Goal: Transaction & Acquisition: Subscribe to service/newsletter

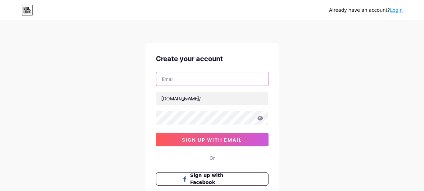
click at [199, 82] on input "text" at bounding box center [212, 78] width 112 height 13
type input "[EMAIL_ADDRESS][DOMAIN_NAME]"
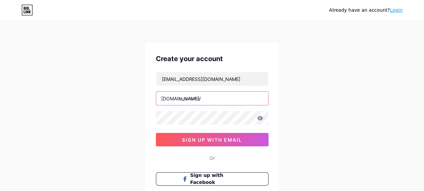
click at [210, 94] on input "text" at bounding box center [212, 98] width 112 height 13
paste input "[PERSON_NAME]"
type input "[PERSON_NAME]"
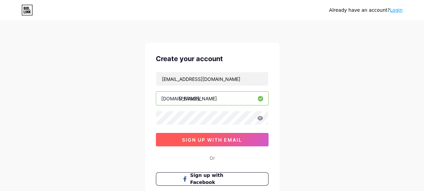
click at [197, 139] on span "sign up with email" at bounding box center [212, 140] width 60 height 6
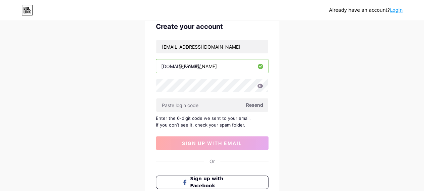
scroll to position [56, 0]
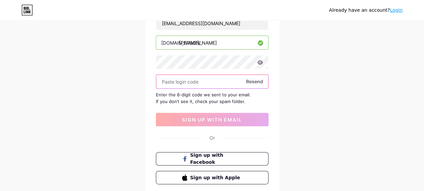
click at [204, 80] on input "text" at bounding box center [212, 81] width 112 height 13
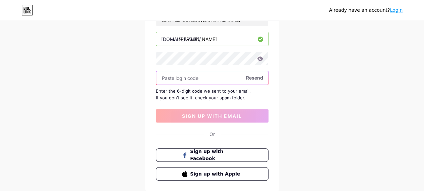
scroll to position [44, 0]
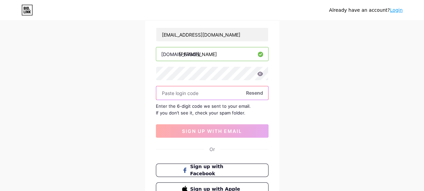
click at [193, 88] on input "text" at bounding box center [212, 92] width 112 height 13
paste input "488357"
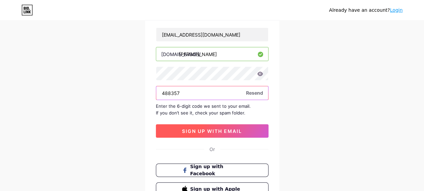
type input "488357"
click at [206, 126] on button "sign up with email" at bounding box center [212, 130] width 113 height 13
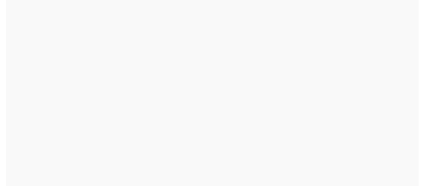
scroll to position [0, 0]
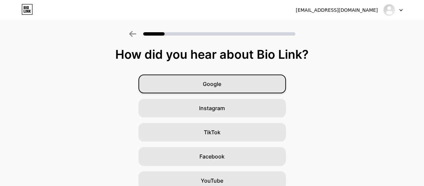
click at [225, 88] on div "Google" at bounding box center [213, 83] width 148 height 19
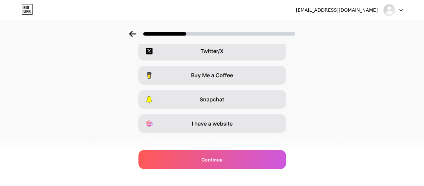
scroll to position [137, 0]
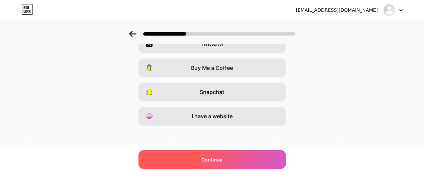
click at [227, 157] on div "Continue" at bounding box center [213, 159] width 148 height 19
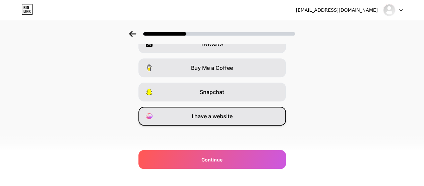
click at [233, 118] on span "I have a website" at bounding box center [212, 116] width 41 height 8
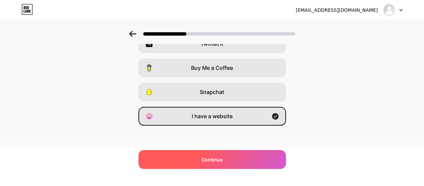
click at [231, 163] on div "Continue" at bounding box center [213, 159] width 148 height 19
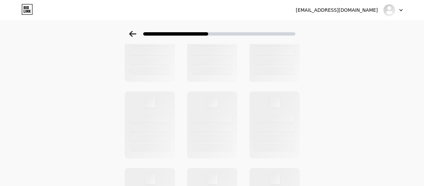
scroll to position [0, 0]
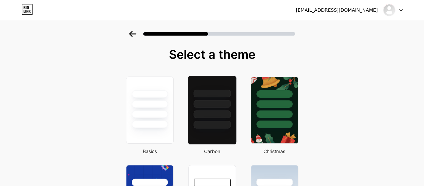
click at [234, 137] on div at bounding box center [211, 109] width 49 height 69
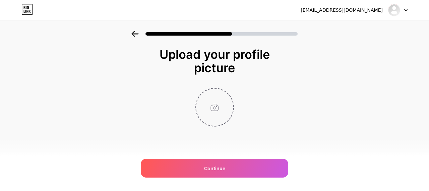
click at [218, 113] on input "file" at bounding box center [214, 107] width 37 height 37
type input "C:\fakepath\Group 87.jpg"
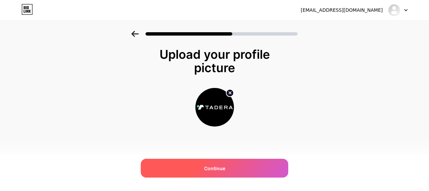
click at [214, 166] on span "Continue" at bounding box center [214, 168] width 21 height 7
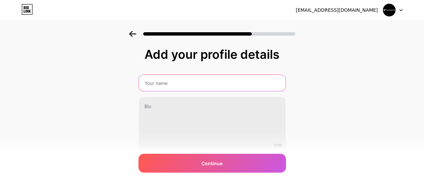
click at [163, 78] on input "text" at bounding box center [212, 83] width 147 height 16
type input "[PERSON_NAME]"
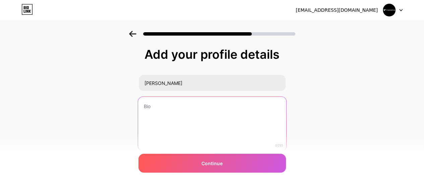
drag, startPoint x: 179, startPoint y: 90, endPoint x: 182, endPoint y: 104, distance: 14.5
click at [182, 104] on textarea at bounding box center [212, 124] width 148 height 55
paste textarea "[PERSON_NAME] helps airports run smoothly and safely with smart software tools.…"
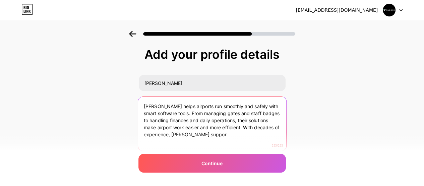
drag, startPoint x: 205, startPoint y: 139, endPoint x: 233, endPoint y: 126, distance: 30.7
click at [233, 126] on textarea "[PERSON_NAME] helps airports run smoothly and safely with smart software tools.…" at bounding box center [212, 124] width 148 height 55
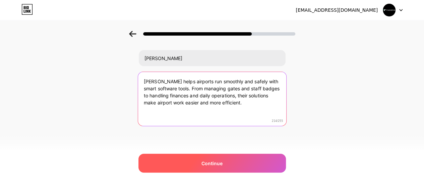
type textarea "[PERSON_NAME] helps airports run smoothly and safely with smart software tools.…"
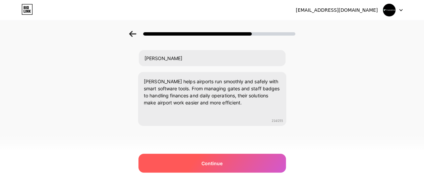
click at [235, 164] on div "Continue" at bounding box center [213, 163] width 148 height 19
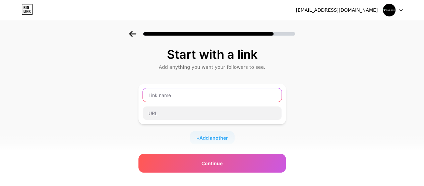
click at [164, 90] on input "text" at bounding box center [212, 94] width 139 height 13
paste input "[PERSON_NAME]"
type input "[PERSON_NAME]"
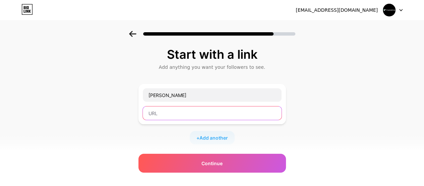
click at [182, 115] on input "text" at bounding box center [212, 112] width 139 height 13
paste input "[URL][DOMAIN_NAME][PERSON_NAME]"
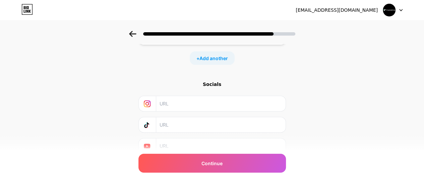
scroll to position [107, 0]
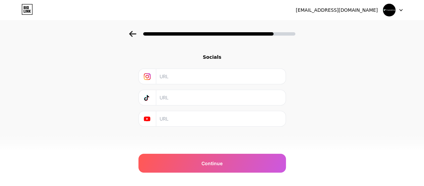
type input "[URL][DOMAIN_NAME][PERSON_NAME]"
click at [206, 77] on input "text" at bounding box center [221, 76] width 122 height 15
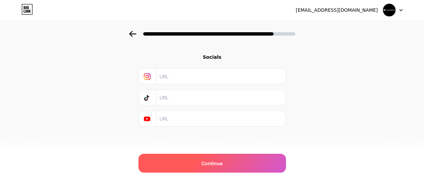
click at [213, 163] on span "Continue" at bounding box center [212, 163] width 21 height 7
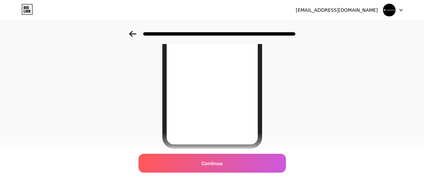
scroll to position [151, 0]
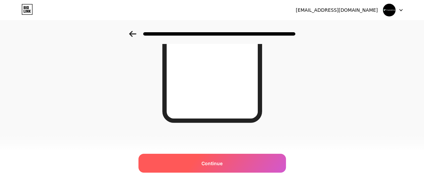
click at [223, 163] on span "Continue" at bounding box center [212, 163] width 21 height 7
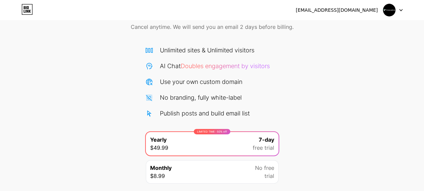
scroll to position [23, 0]
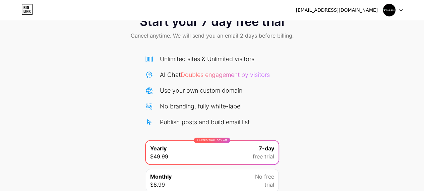
click at [248, 176] on div "Monthly $8.99 No free trial" at bounding box center [212, 180] width 133 height 23
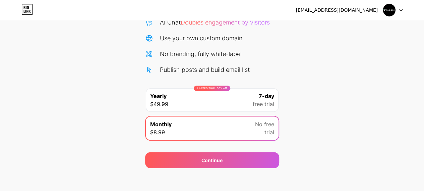
scroll to position [78, 0]
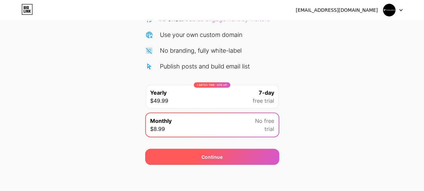
click at [235, 158] on div "Continue" at bounding box center [212, 157] width 134 height 16
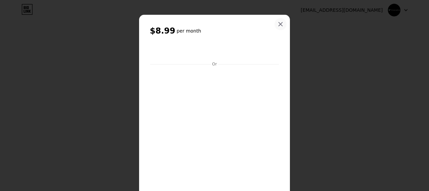
click at [278, 24] on icon at bounding box center [280, 23] width 5 height 5
